Goal: Information Seeking & Learning: Learn about a topic

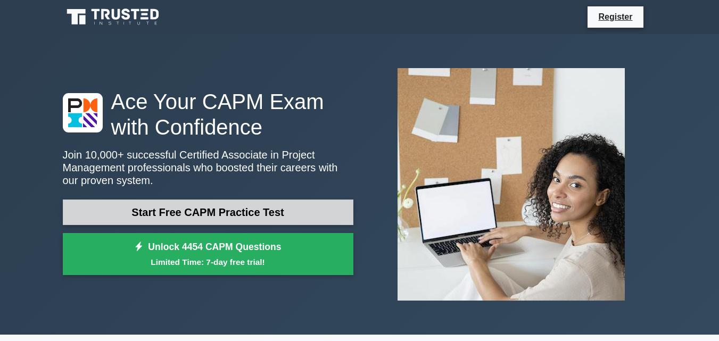
click at [161, 213] on link "Start Free CAPM Practice Test" at bounding box center [208, 212] width 290 height 26
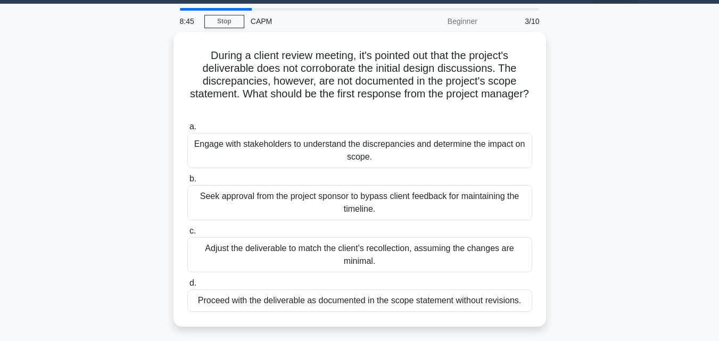
scroll to position [33, 0]
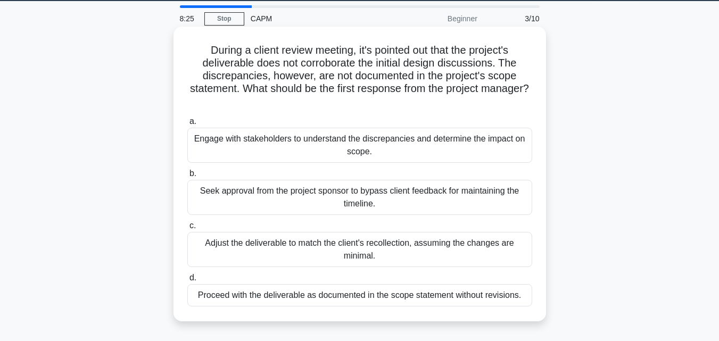
click at [446, 155] on div "Engage with stakeholders to understand the discrepancies and determine the impa…" at bounding box center [359, 145] width 345 height 35
click at [187, 125] on input "a. Engage with stakeholders to understand the discrepancies and determine the i…" at bounding box center [187, 121] width 0 height 7
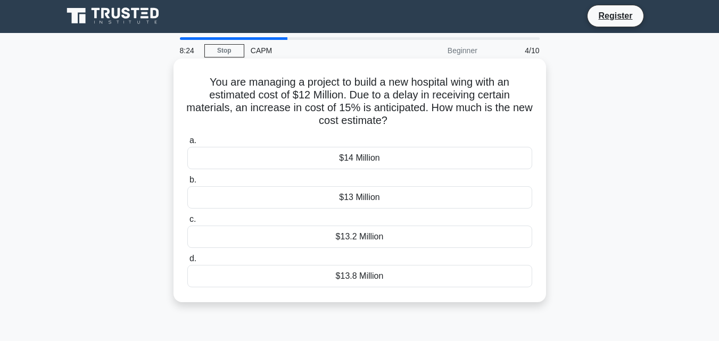
scroll to position [0, 0]
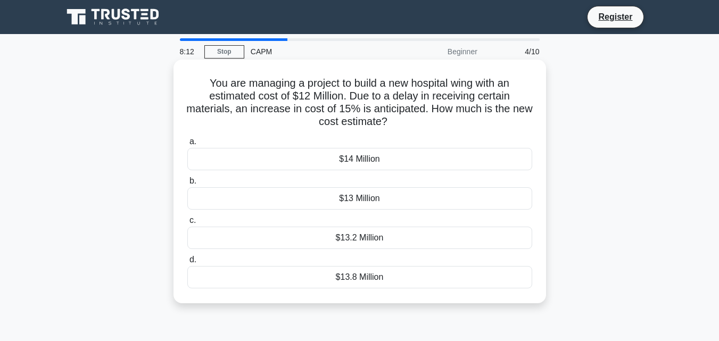
click at [431, 204] on div "$13 Million" at bounding box center [359, 198] width 345 height 22
click at [187, 185] on input "b. $13 Million" at bounding box center [187, 181] width 0 height 7
